Goal: Task Accomplishment & Management: Manage account settings

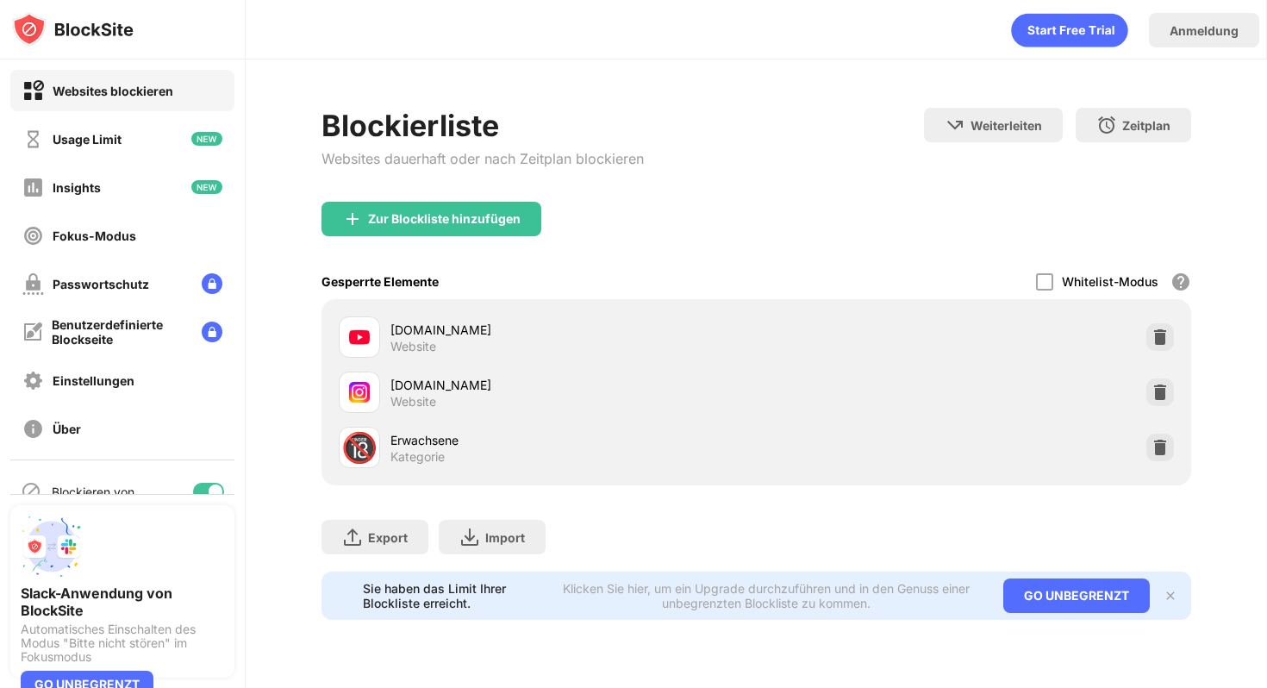
click at [208, 483] on div at bounding box center [208, 491] width 31 height 17
